Goal: Information Seeking & Learning: Learn about a topic

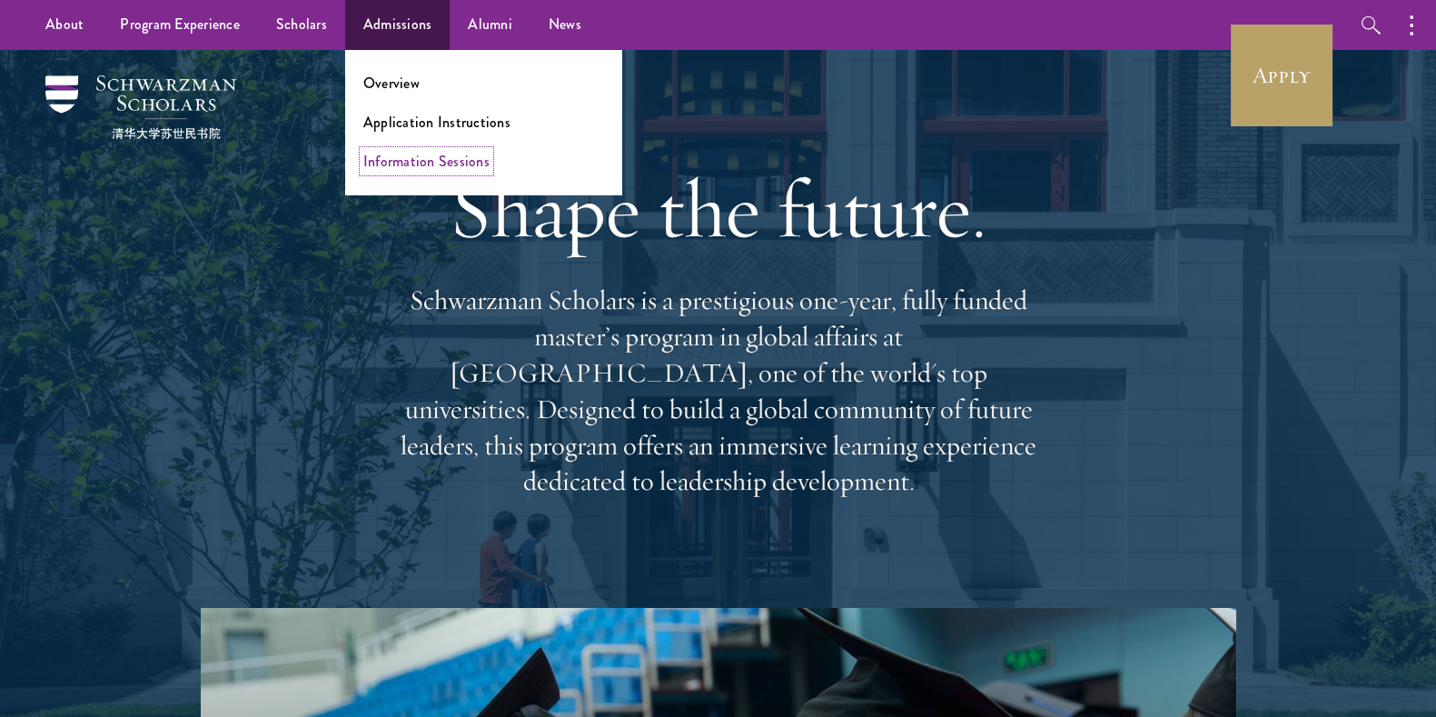
click at [422, 159] on link "Information Sessions" at bounding box center [426, 161] width 126 height 21
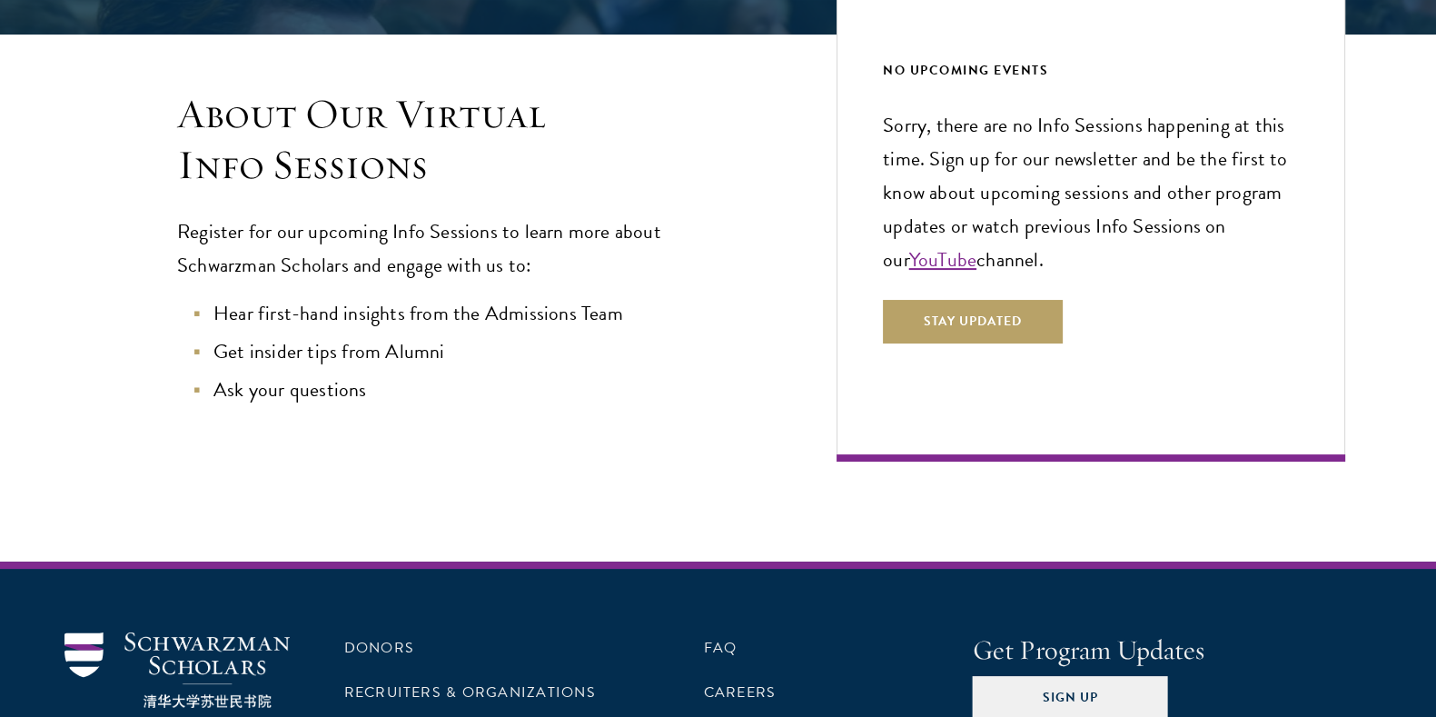
scroll to position [441, 0]
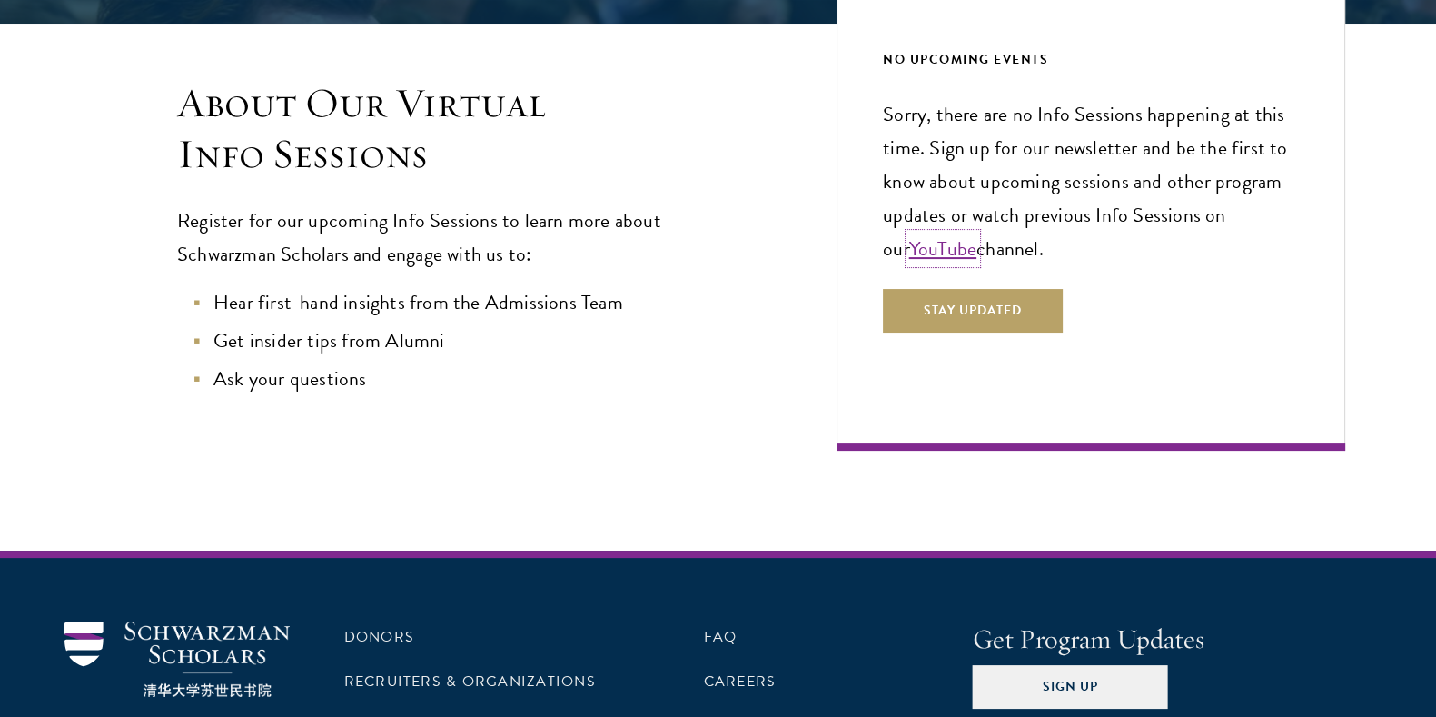
click at [923, 252] on link "YouTube" at bounding box center [942, 248] width 67 height 30
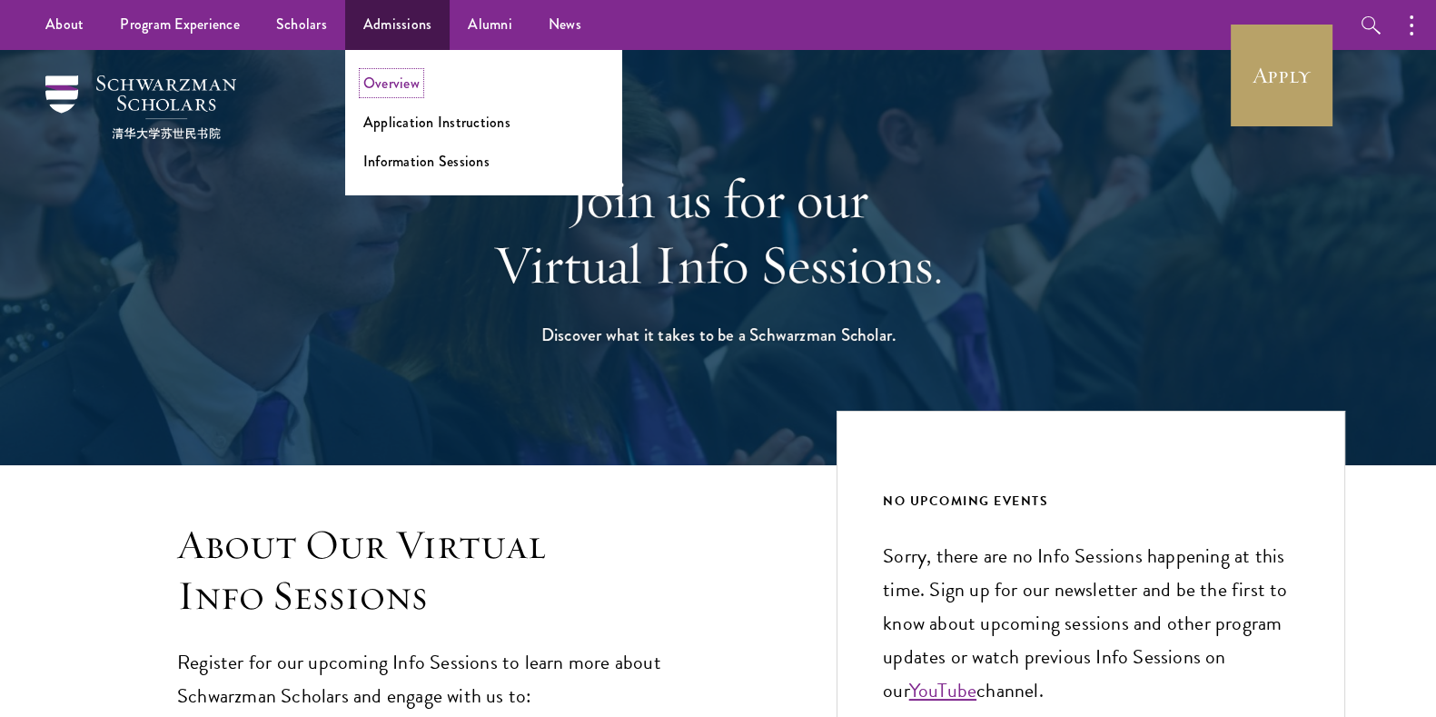
click at [399, 84] on link "Overview" at bounding box center [391, 83] width 56 height 21
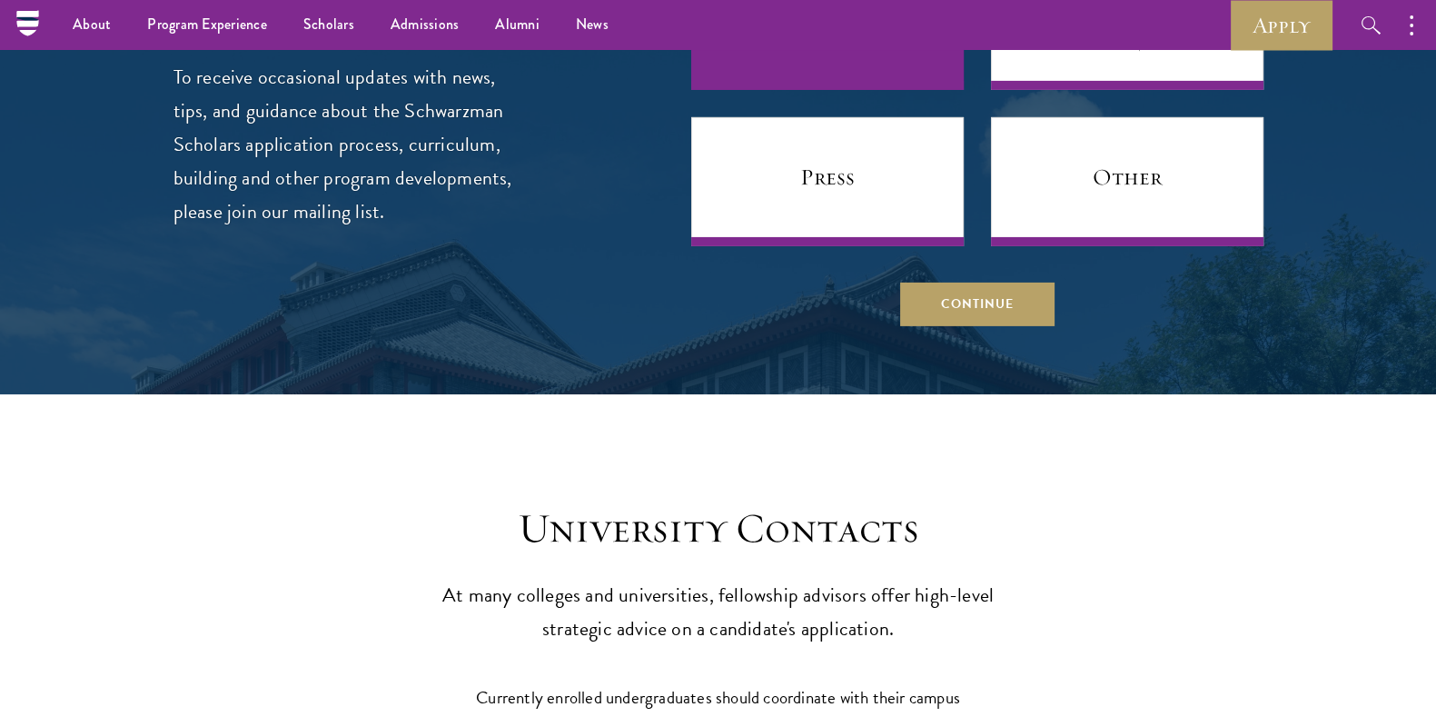
scroll to position [7161, 0]
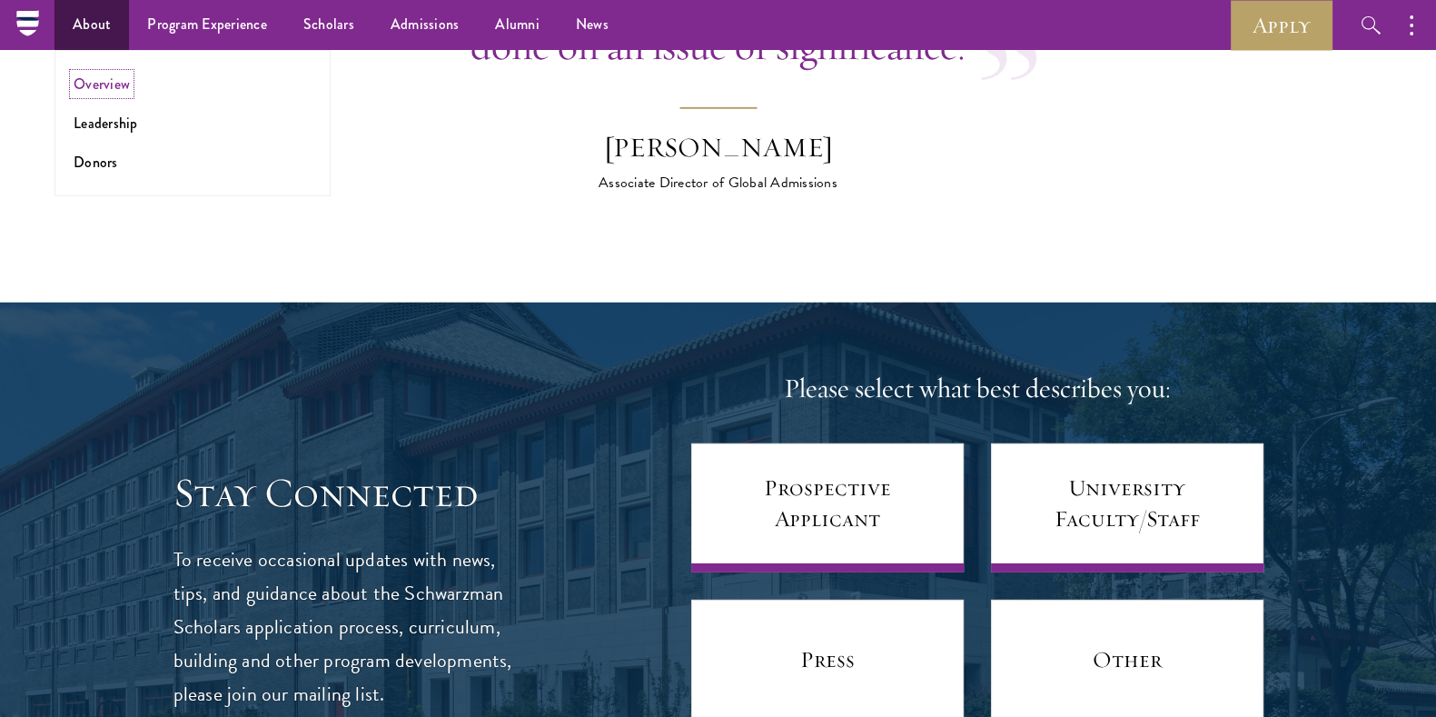
click at [116, 84] on link "Overview" at bounding box center [102, 84] width 56 height 21
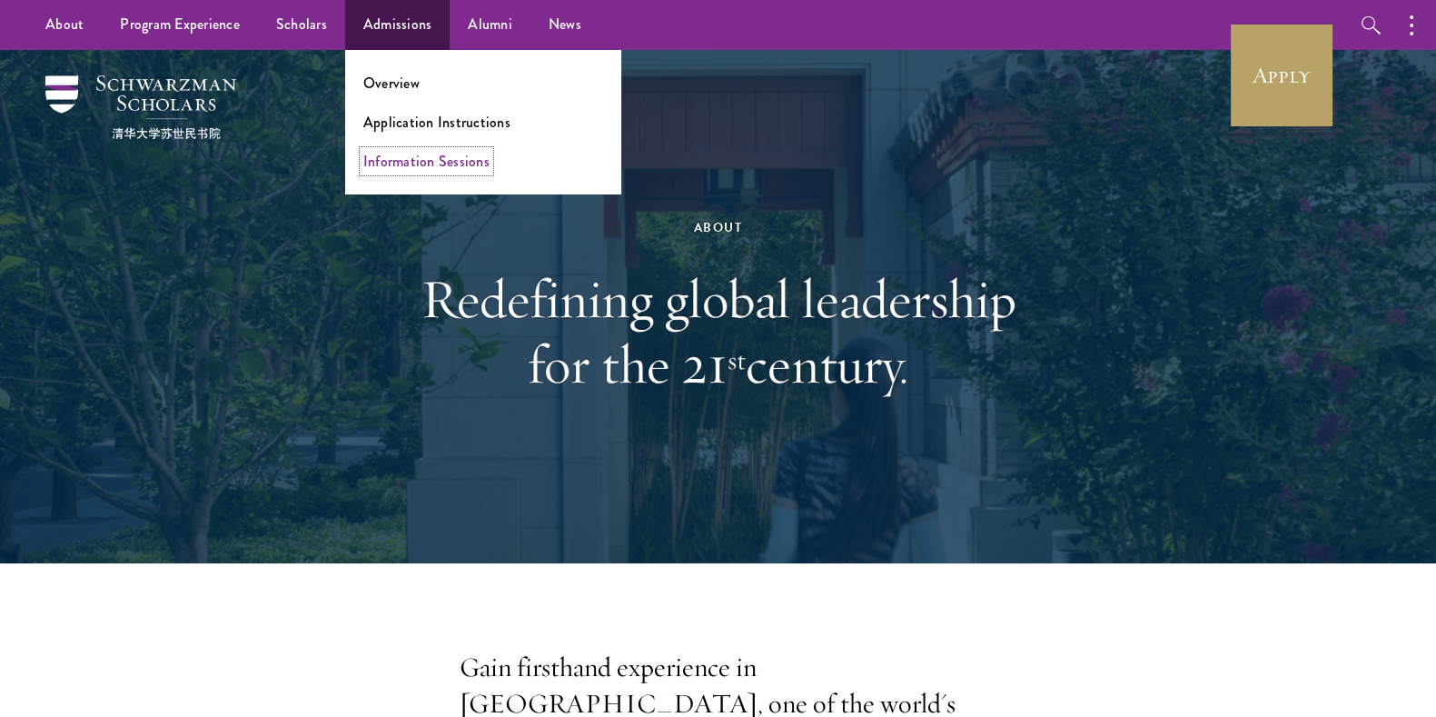
click at [456, 158] on link "Information Sessions" at bounding box center [426, 161] width 126 height 21
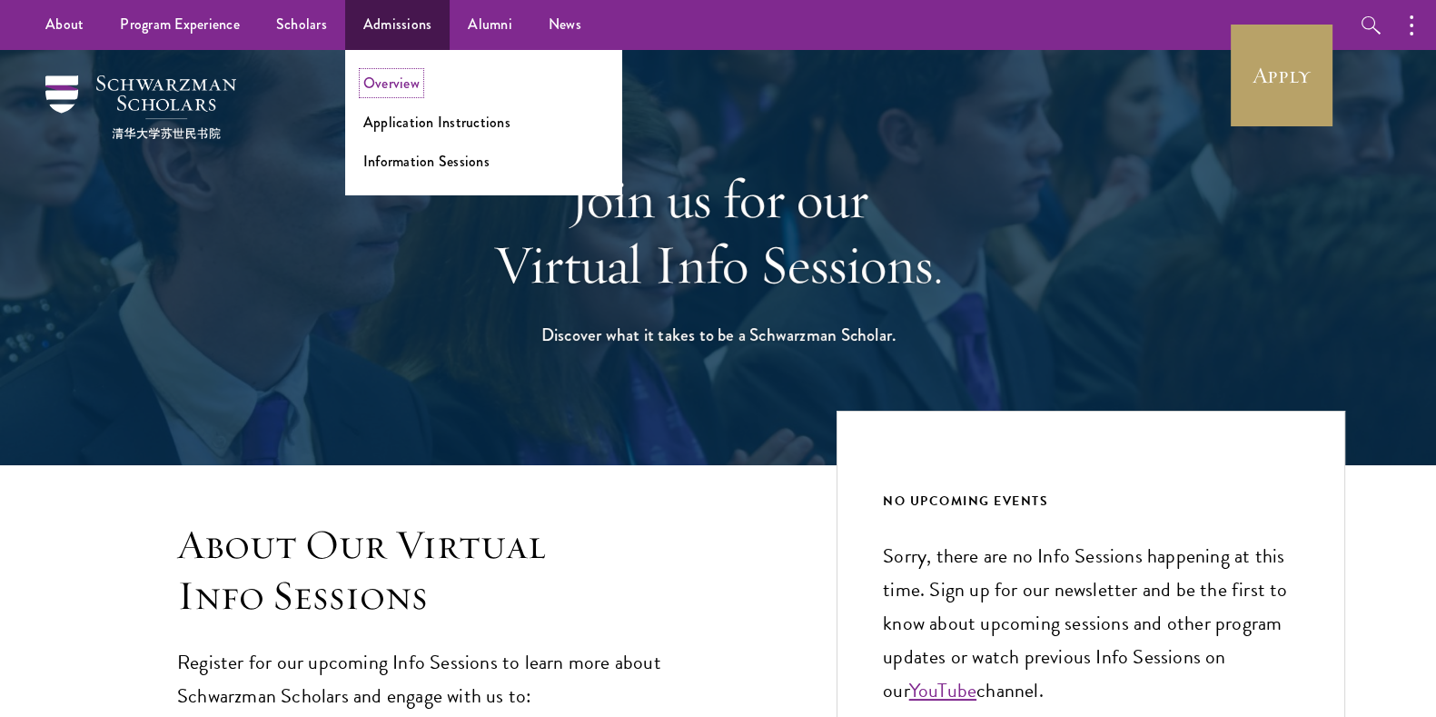
click at [401, 75] on link "Overview" at bounding box center [391, 83] width 56 height 21
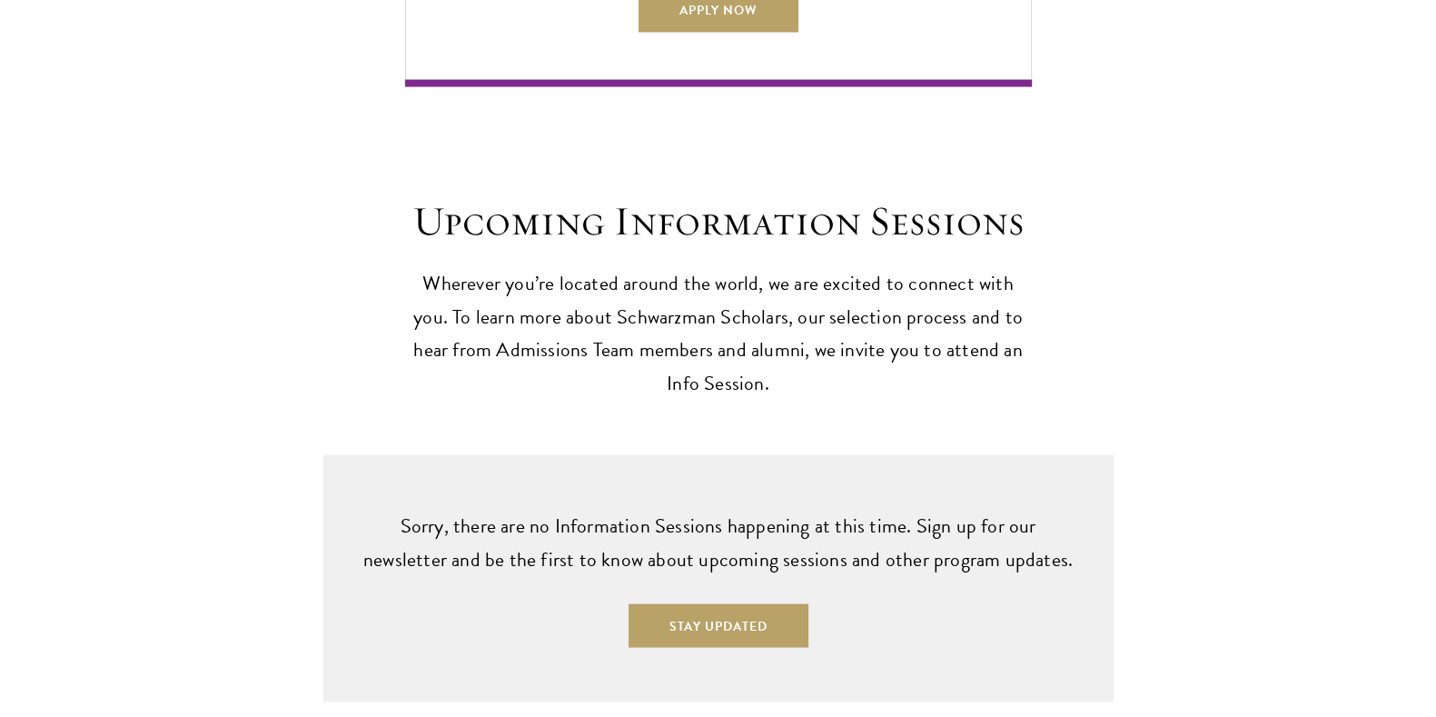
scroll to position [4631, 0]
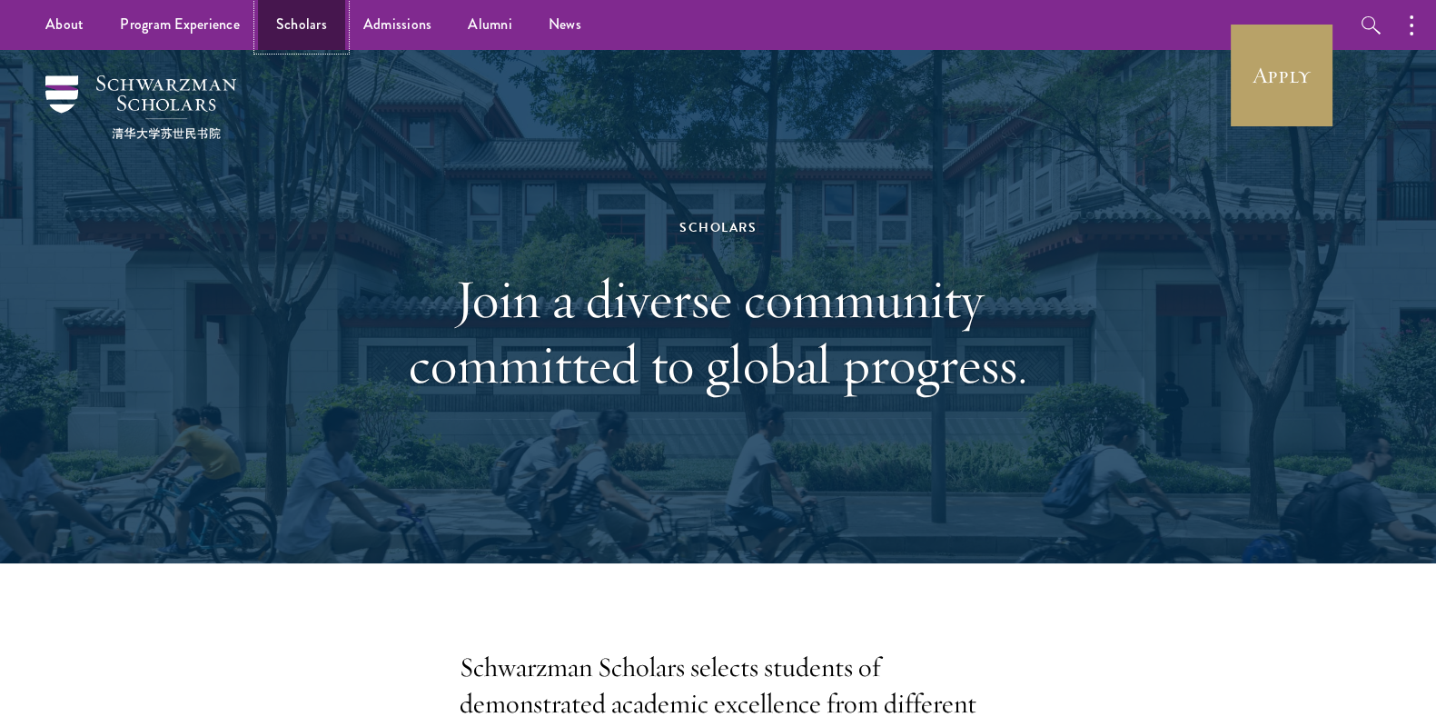
click at [309, 30] on link "Scholars" at bounding box center [301, 25] width 87 height 50
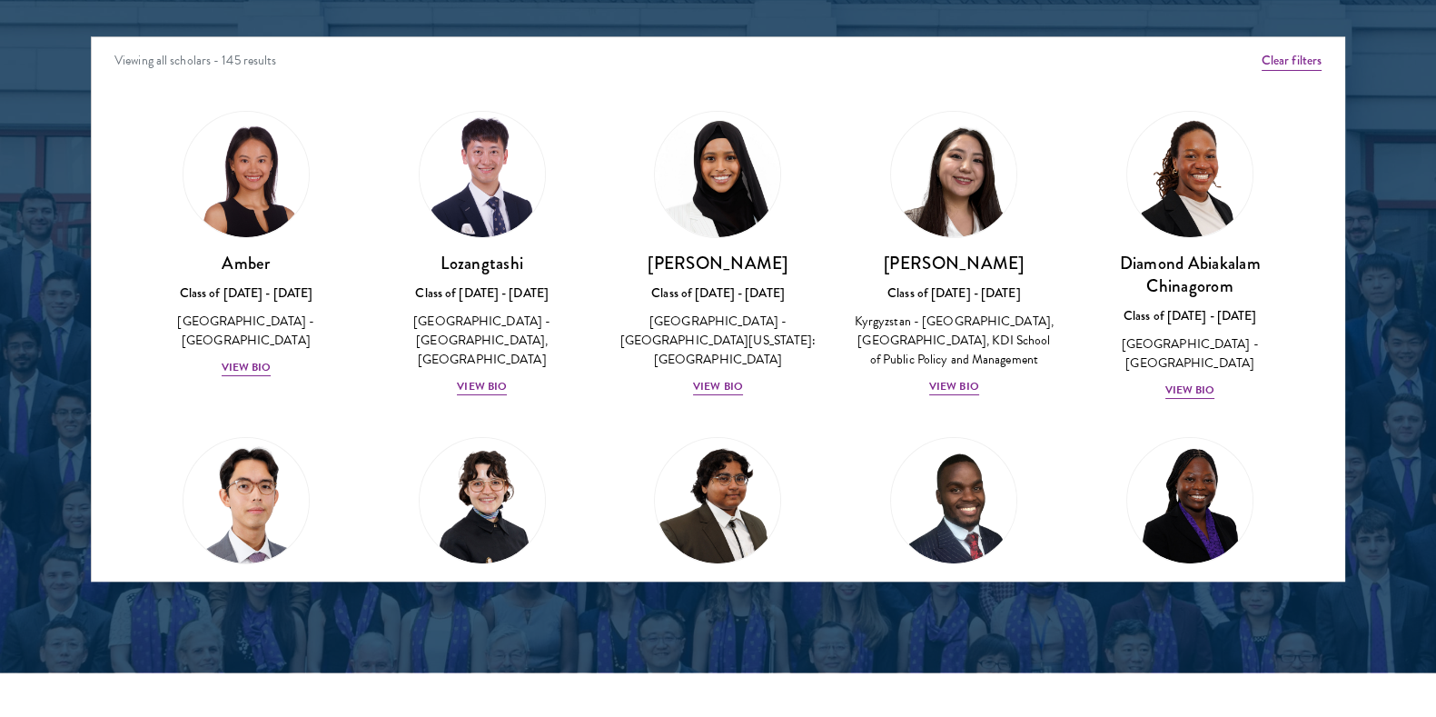
scroll to position [2376, 0]
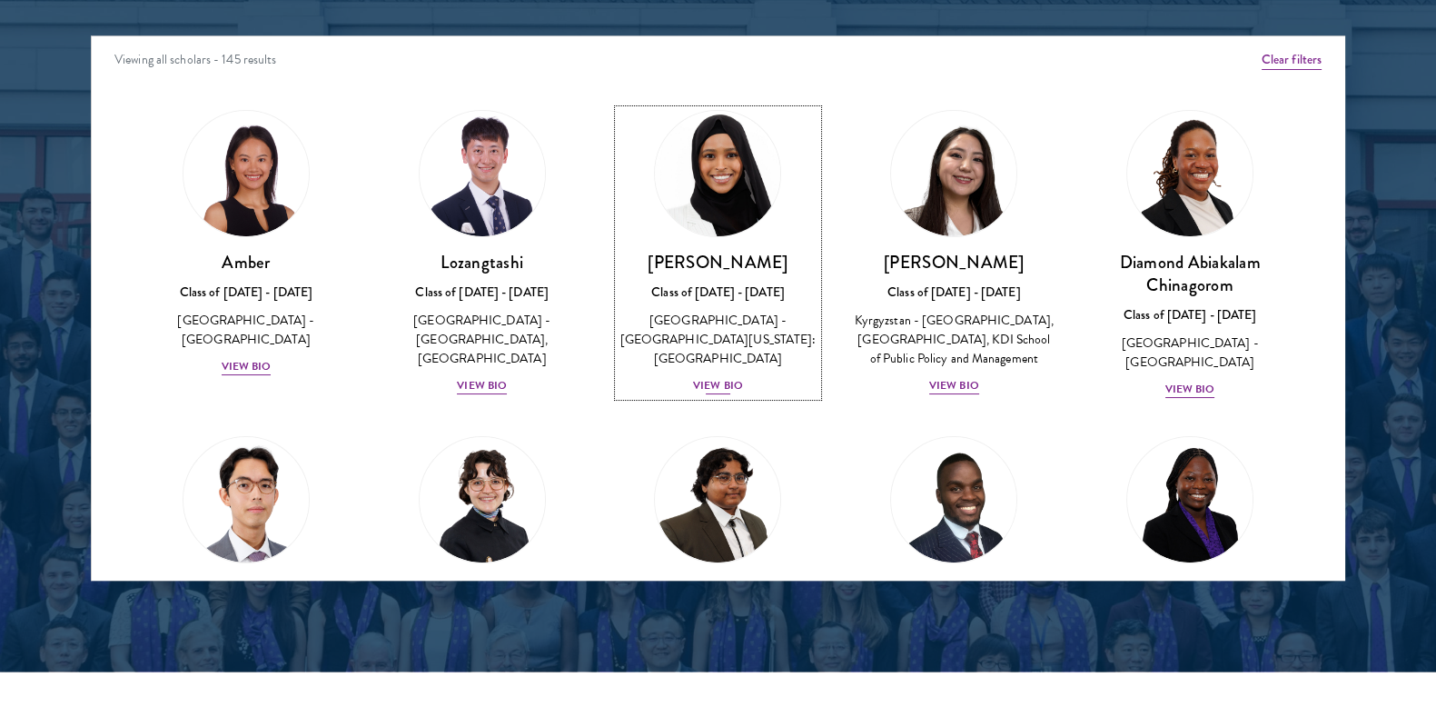
click at [713, 377] on div "View Bio" at bounding box center [718, 385] width 50 height 17
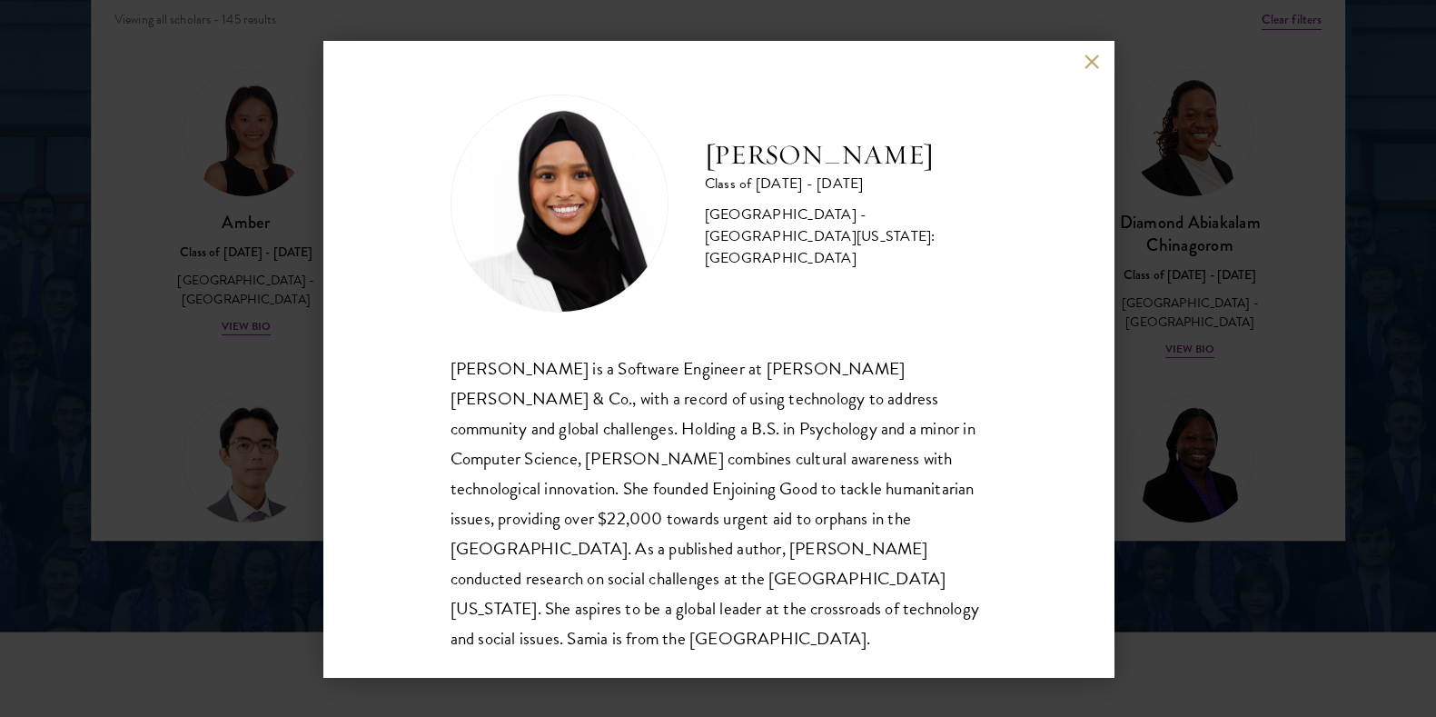
scroll to position [2417, 0]
click at [1190, 322] on div "[PERSON_NAME] Class of [DATE] - [DATE] [GEOGRAPHIC_DATA] - [GEOGRAPHIC_DATA][US…" at bounding box center [718, 358] width 1436 height 717
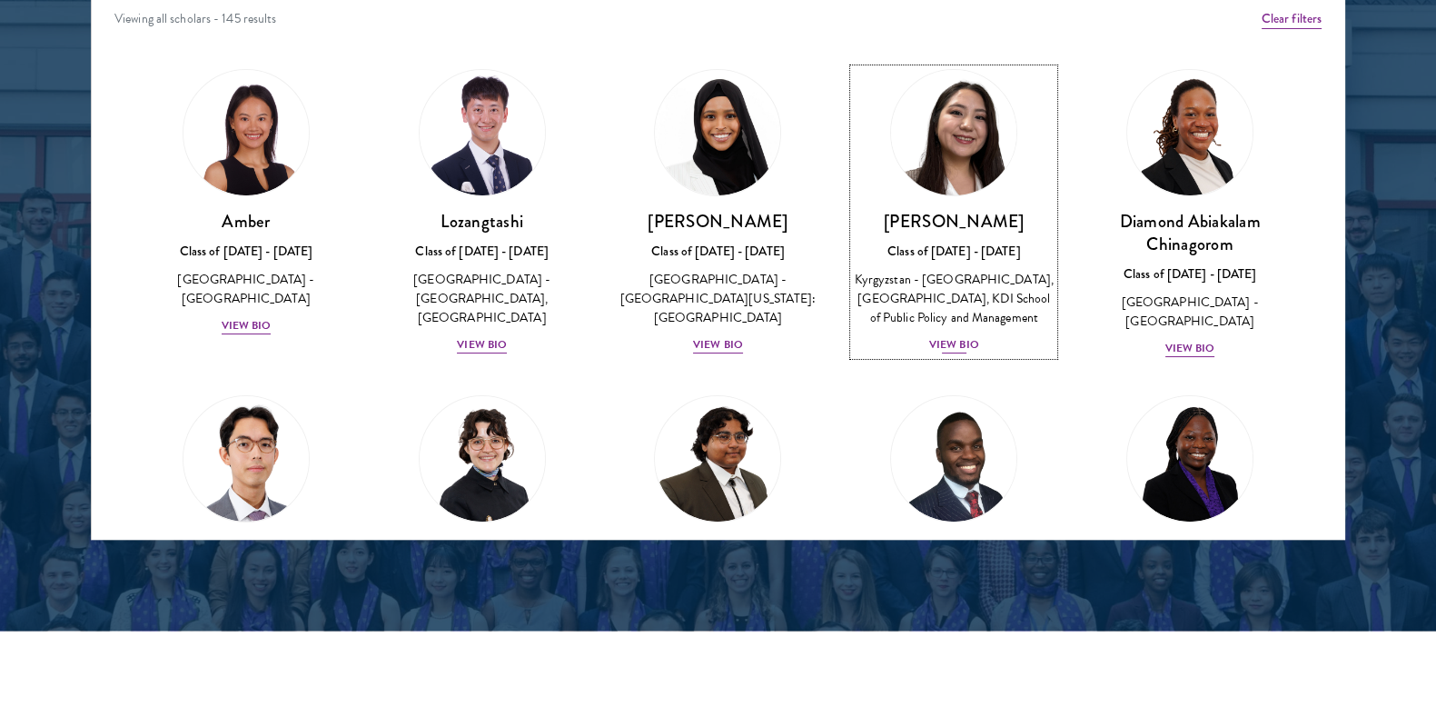
click at [943, 353] on div "View Bio" at bounding box center [954, 344] width 50 height 17
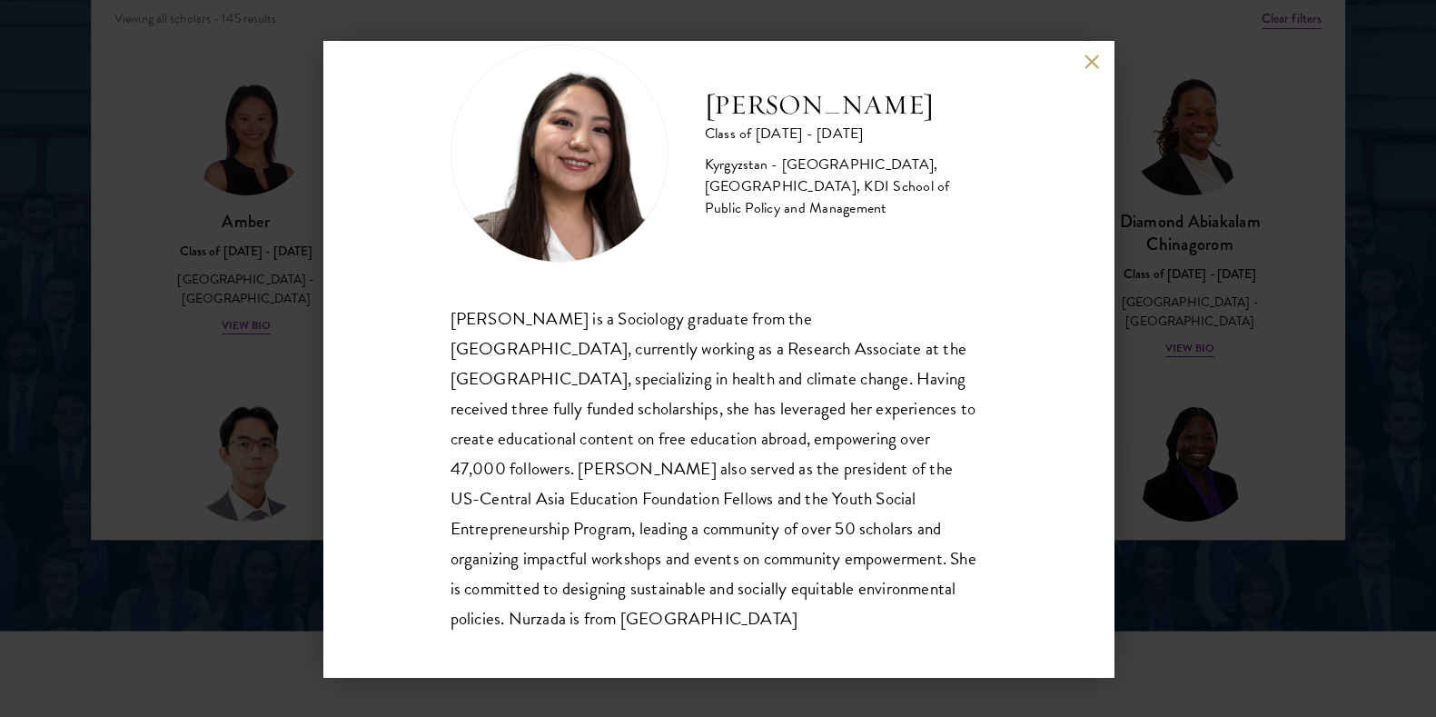
scroll to position [62, 0]
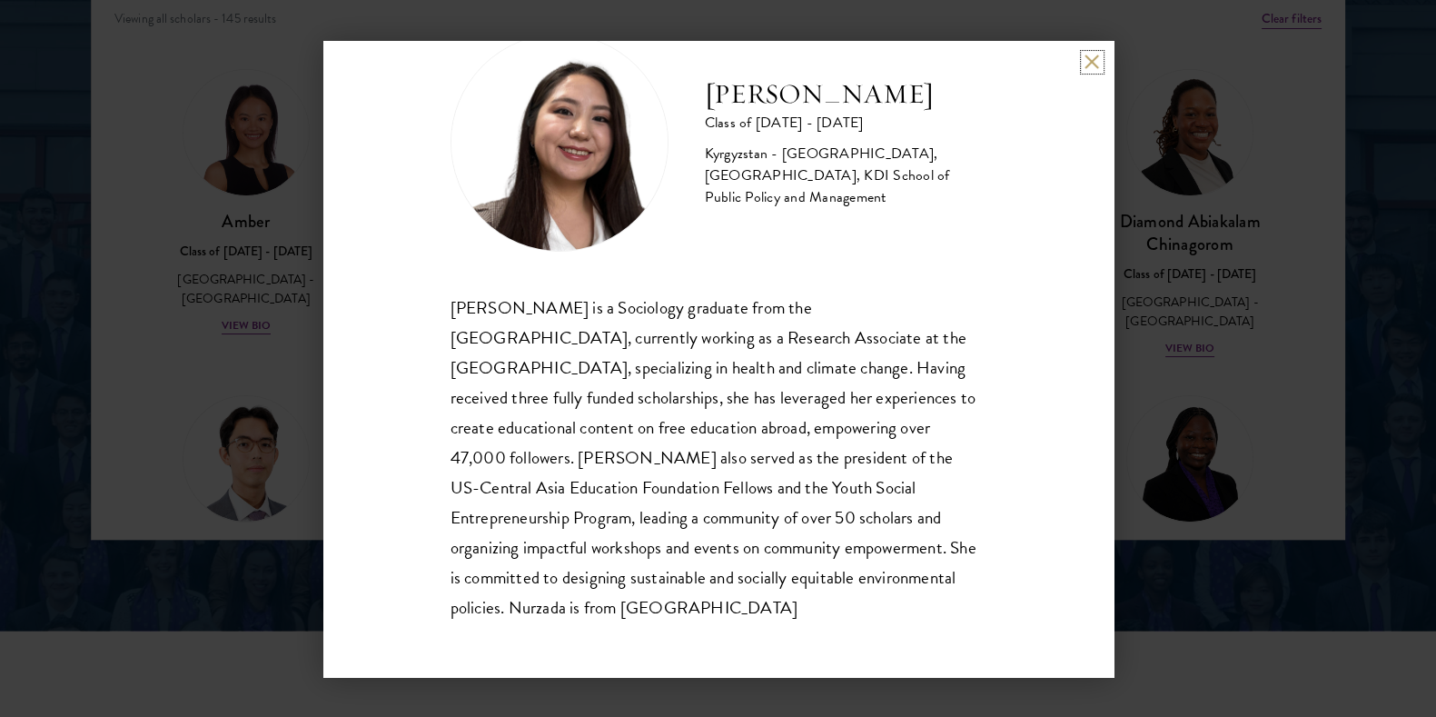
click at [1092, 65] on button at bounding box center [1092, 61] width 15 height 15
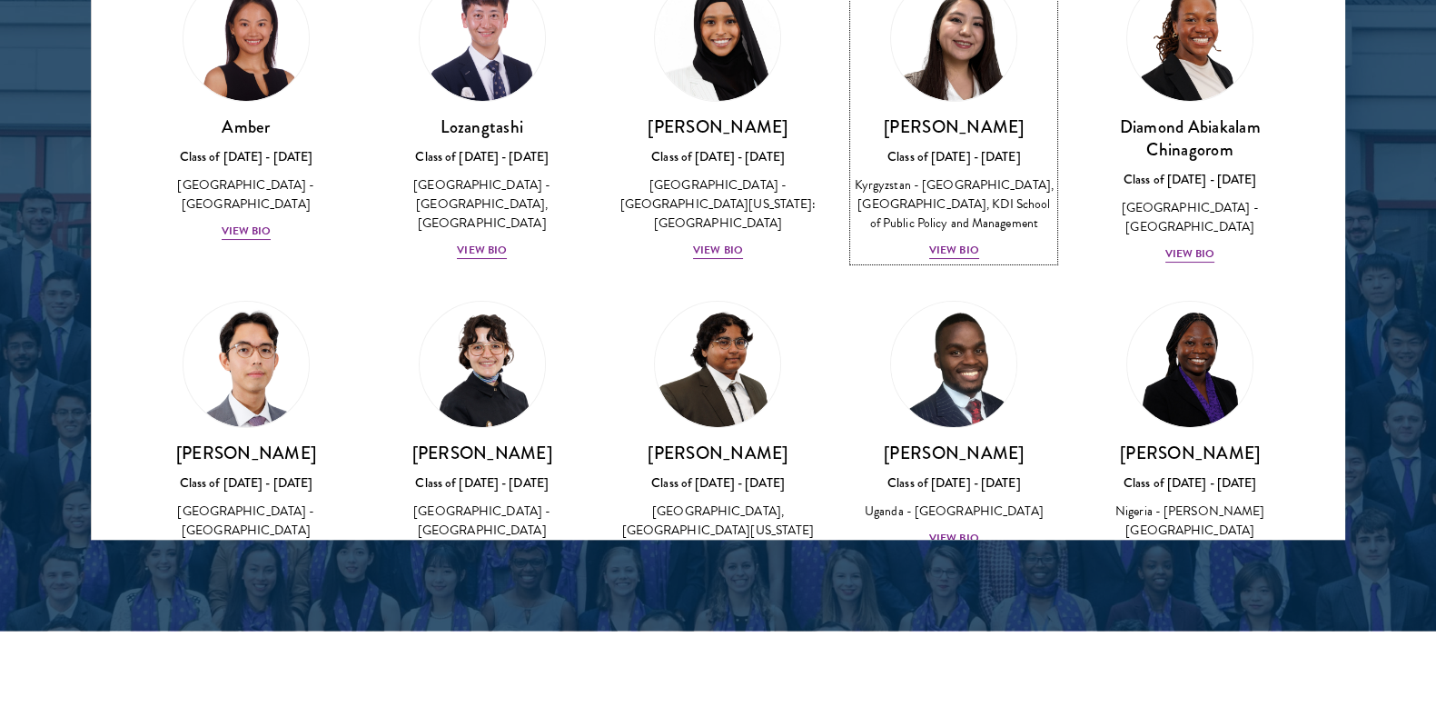
scroll to position [217, 0]
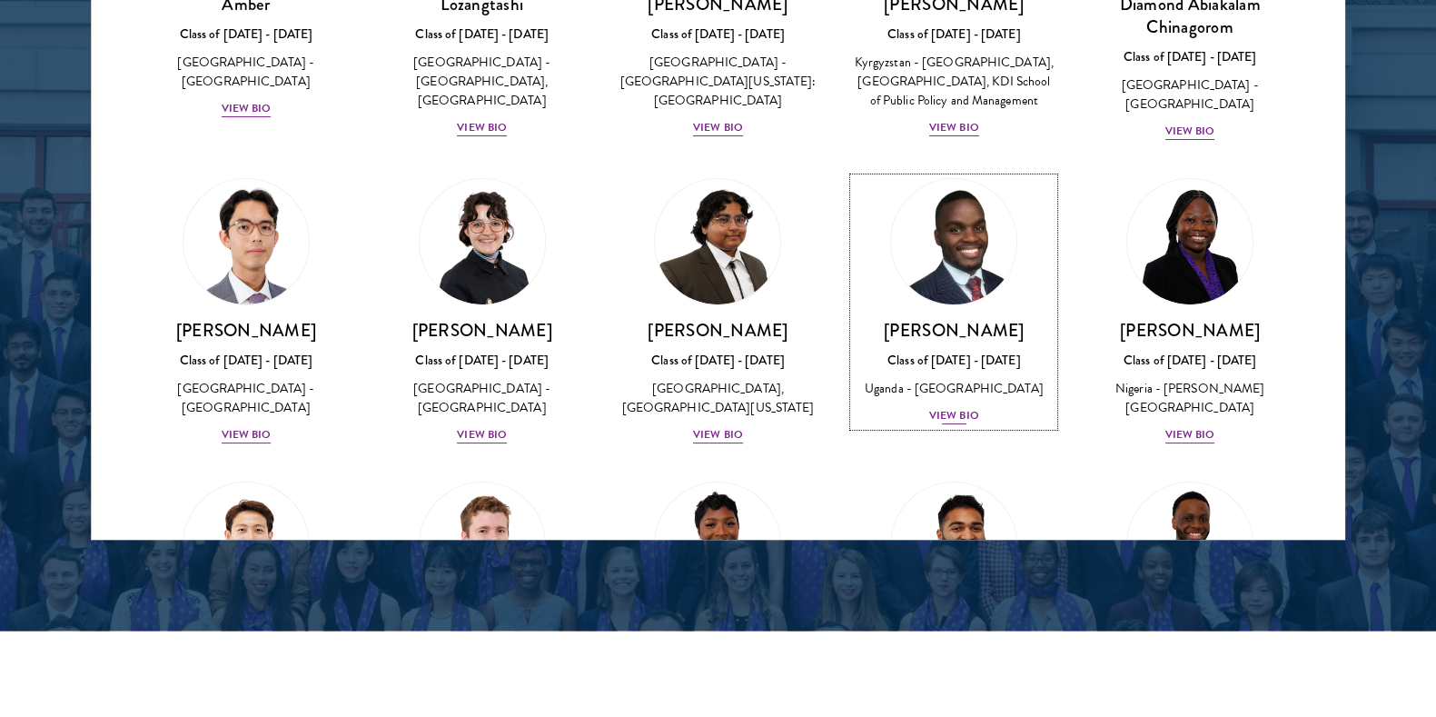
click at [936, 342] on h3 "[PERSON_NAME]" at bounding box center [954, 330] width 200 height 23
